Goal: Task Accomplishment & Management: Manage account settings

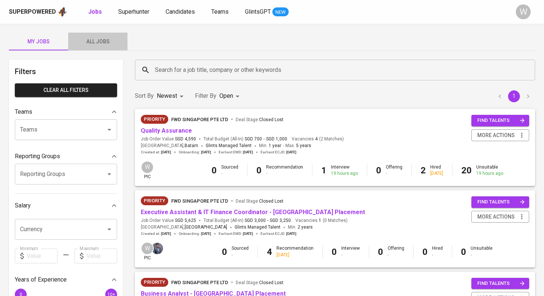
click at [114, 48] on button "All Jobs" at bounding box center [97, 42] width 59 height 18
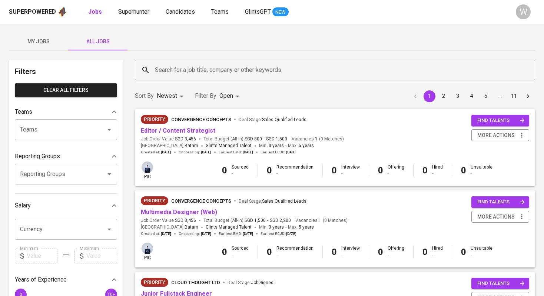
click at [169, 64] on input "Search for a job title, company or other keywords" at bounding box center [337, 70] width 368 height 14
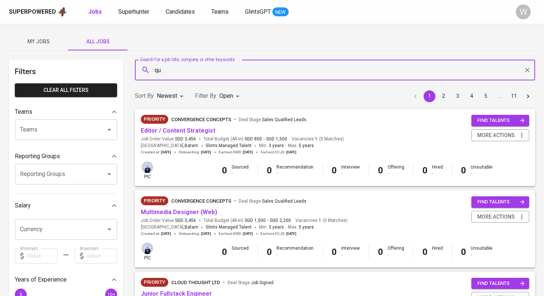
type input "q"
type input "autowealth"
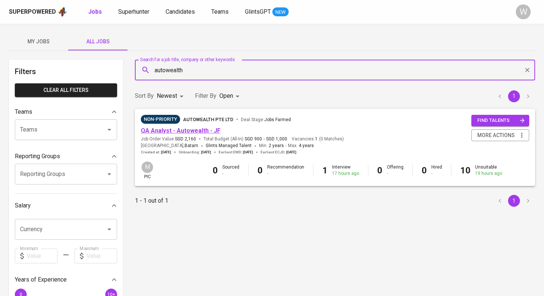
click at [172, 129] on link "QA Analyst - Autowealth - JF" at bounding box center [181, 130] width 80 height 7
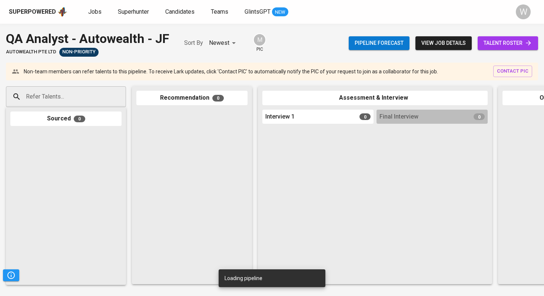
click at [506, 44] on span "talent roster" at bounding box center [508, 43] width 49 height 9
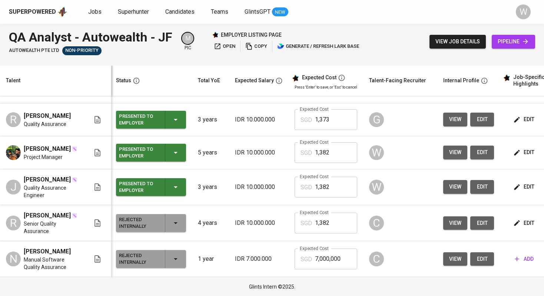
click at [527, 188] on span "edit" at bounding box center [525, 186] width 20 height 9
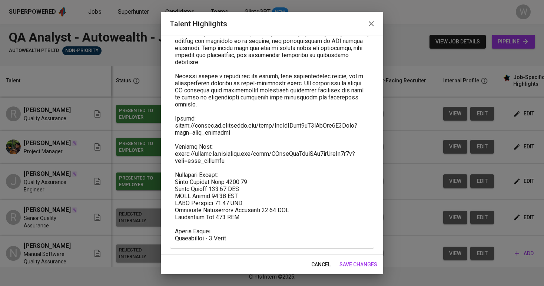
scroll to position [202, 0]
click at [358, 264] on span "save changes" at bounding box center [359, 264] width 38 height 9
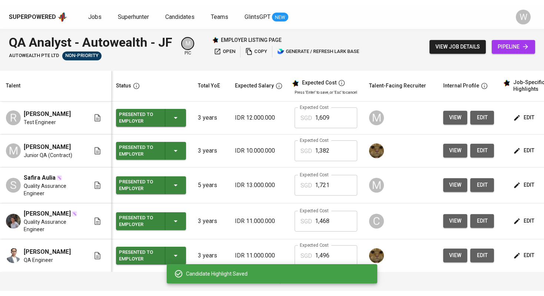
scroll to position [0, 0]
